Goal: Task Accomplishment & Management: Manage account settings

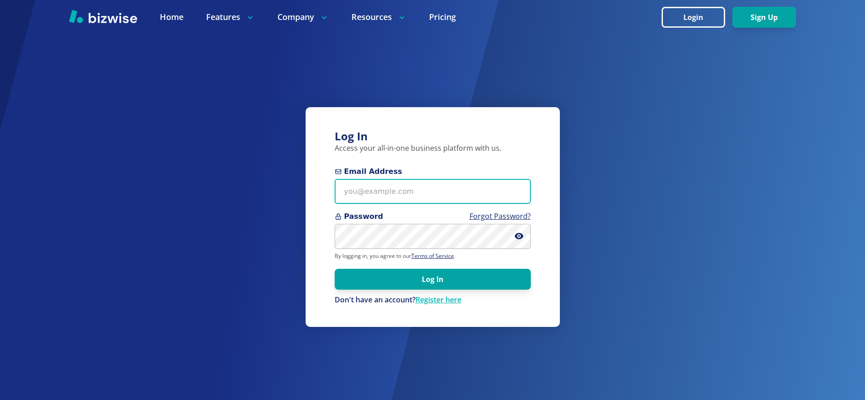
click at [405, 192] on input "Email Address" at bounding box center [433, 191] width 196 height 25
paste input "[EMAIL_ADDRESS][DOMAIN_NAME]"
type input "[EMAIL_ADDRESS][DOMAIN_NAME]"
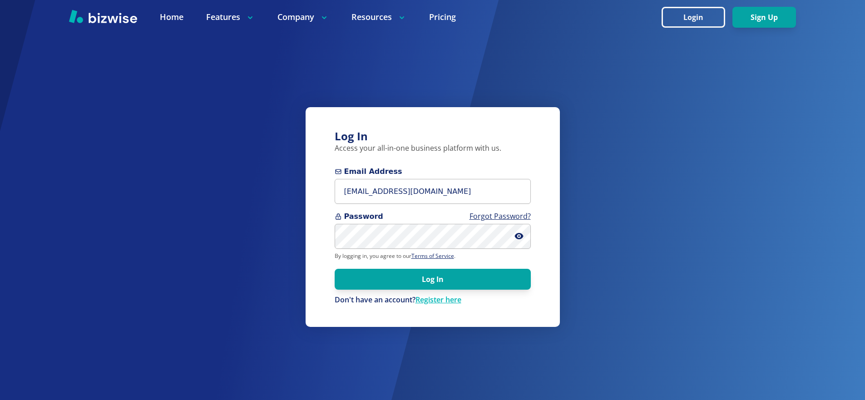
click at [416, 163] on div "Log In Access your all-in-one business platform with us. Email Address [EMAIL_A…" at bounding box center [433, 217] width 254 height 220
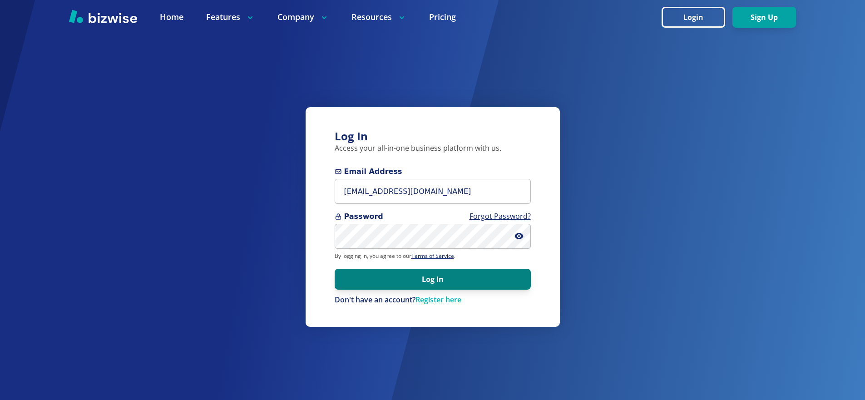
click at [433, 272] on button "Log In" at bounding box center [433, 279] width 196 height 21
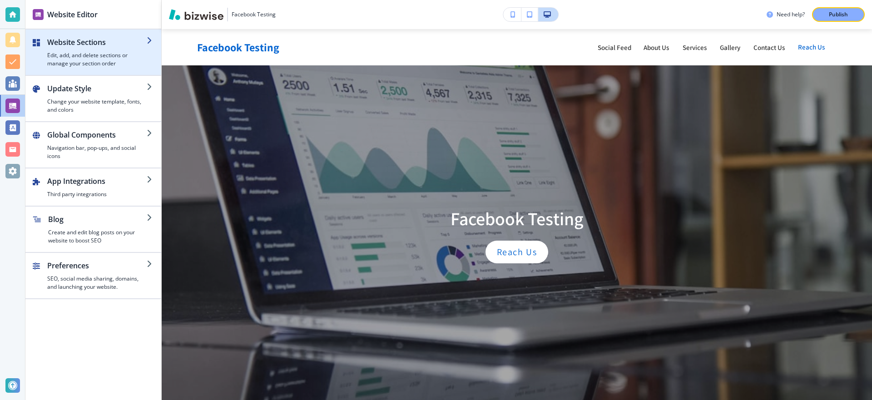
click at [104, 56] on h4 "Edit, add, and delete sections or manage your section order" at bounding box center [96, 59] width 99 height 16
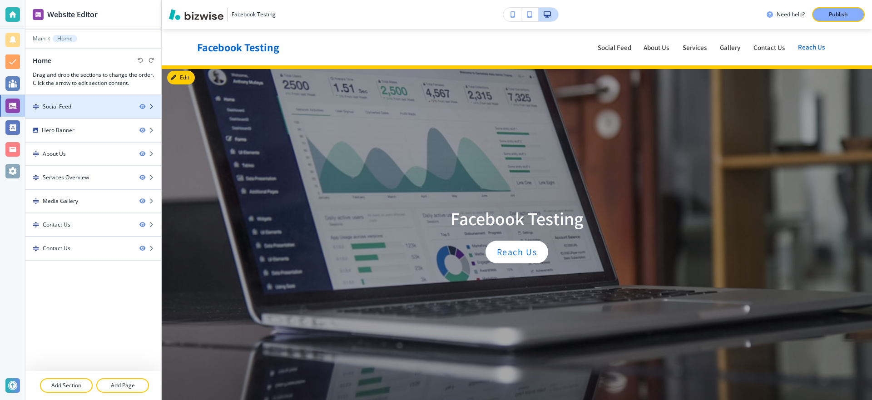
click at [68, 103] on div "Social Feed" at bounding box center [57, 107] width 29 height 8
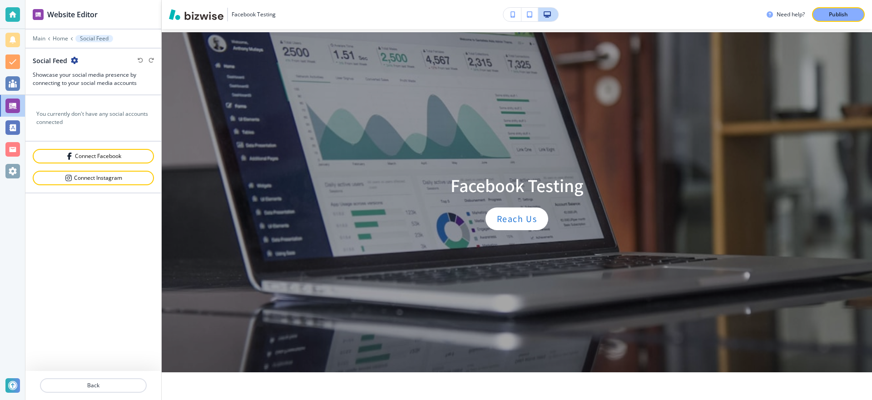
scroll to position [36, 0]
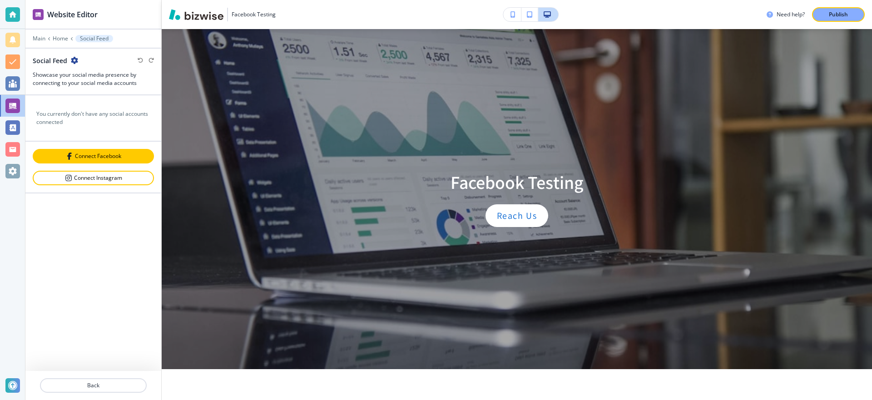
click at [116, 162] on button "Connect Facebook" at bounding box center [93, 156] width 121 height 15
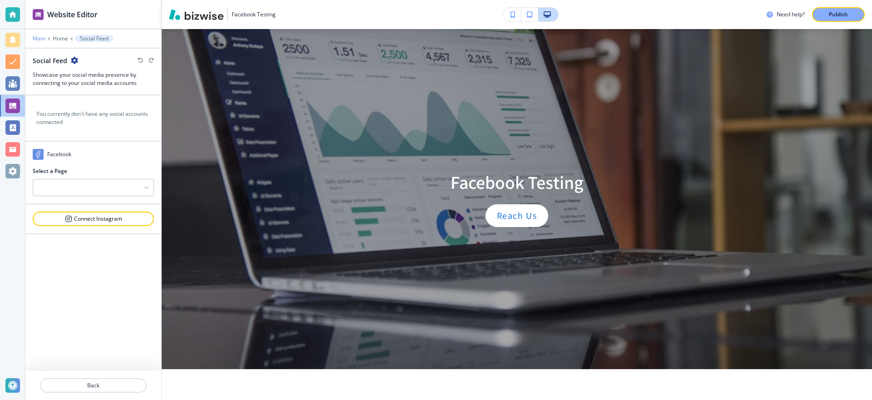
click at [43, 39] on p "Main" at bounding box center [39, 38] width 13 height 6
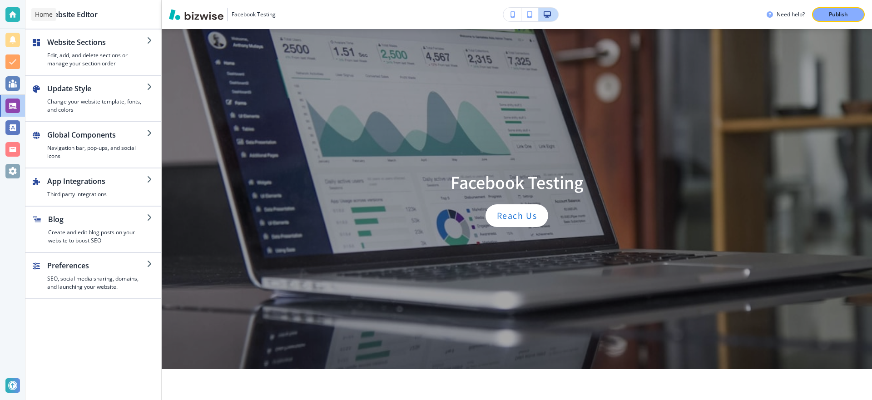
click at [10, 8] on div at bounding box center [12, 14] width 15 height 15
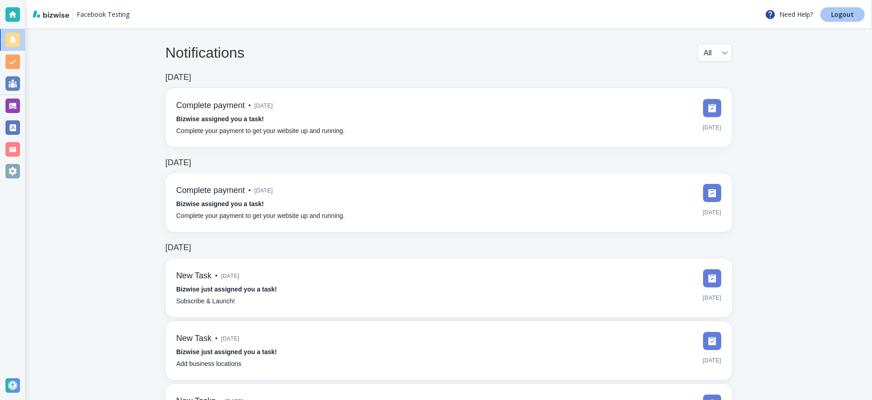
click at [857, 15] on link "Logout" at bounding box center [842, 14] width 45 height 15
